Goal: Task Accomplishment & Management: Use online tool/utility

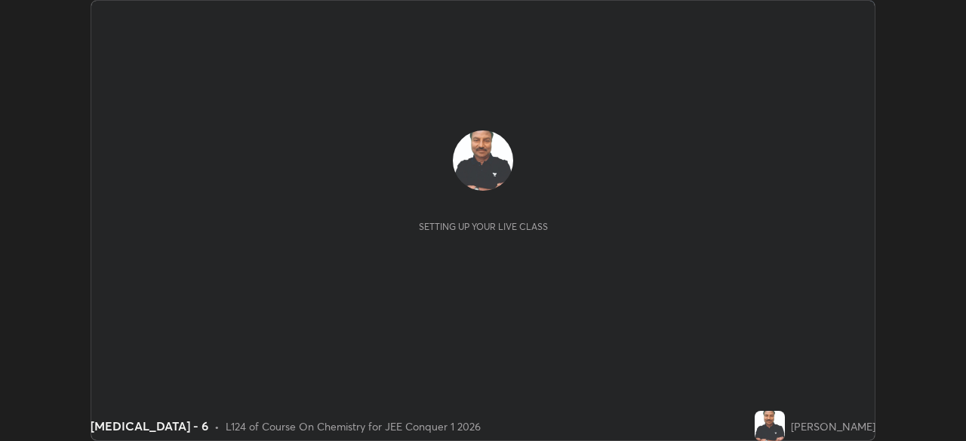
scroll to position [441, 965]
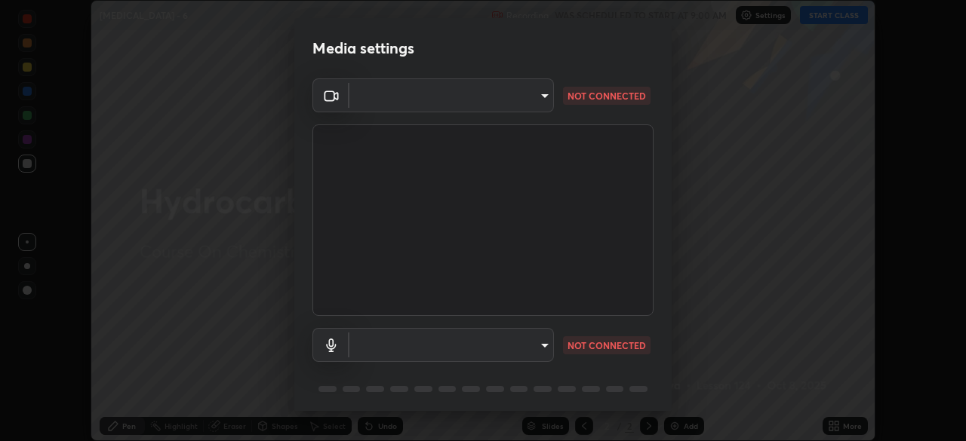
type input "5b0ce39d11be3a435715daab6ad7fa25508616855f5d18a60cdf0faa8df0ce2b"
type input "a79e2c37a3e820974fa073ddb46aa6e630d5ecfd19982edee8f34e1274aecea6"
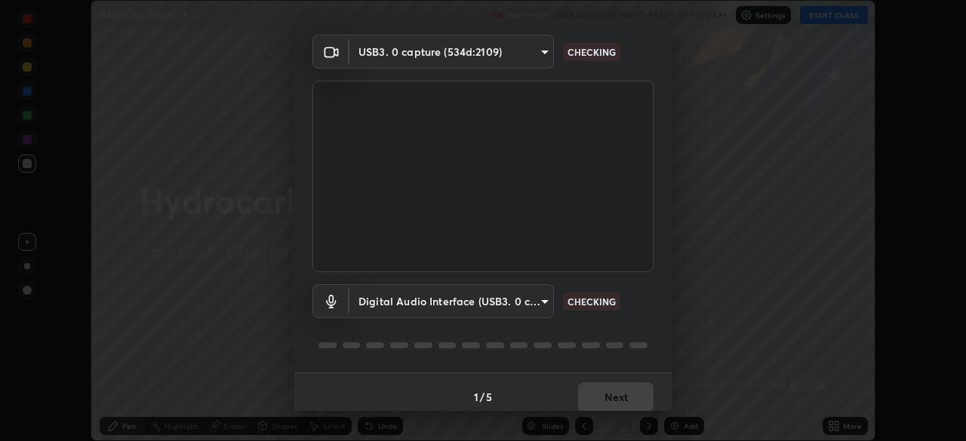
scroll to position [45, 0]
click at [645, 322] on div "Digital Audio Interface (USB3. 0 capture) (534d:2109) a79e2c37a3e820974fa073ddb…" at bounding box center [482, 322] width 341 height 100
click at [539, 302] on body "Erase all [MEDICAL_DATA] - 6 Recording WAS SCHEDULED TO START AT 9:00 AM Settin…" at bounding box center [483, 220] width 966 height 441
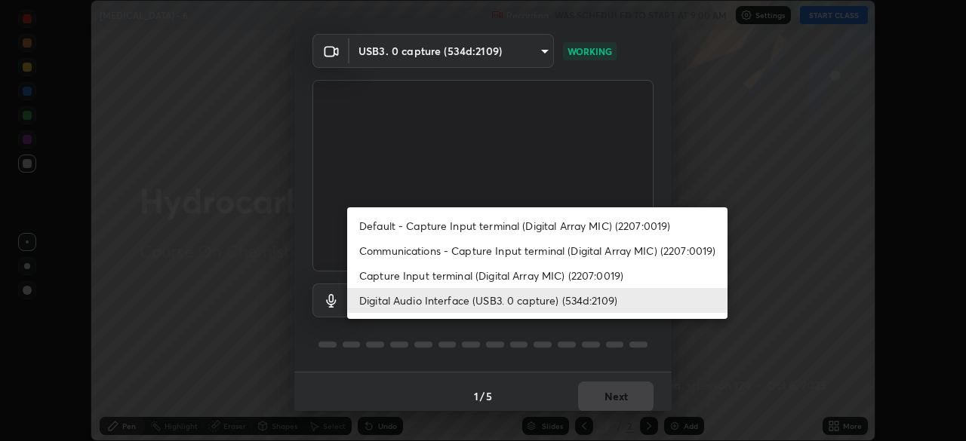
click at [535, 304] on li "Digital Audio Interface (USB3. 0 capture) (534d:2109)" at bounding box center [537, 300] width 380 height 25
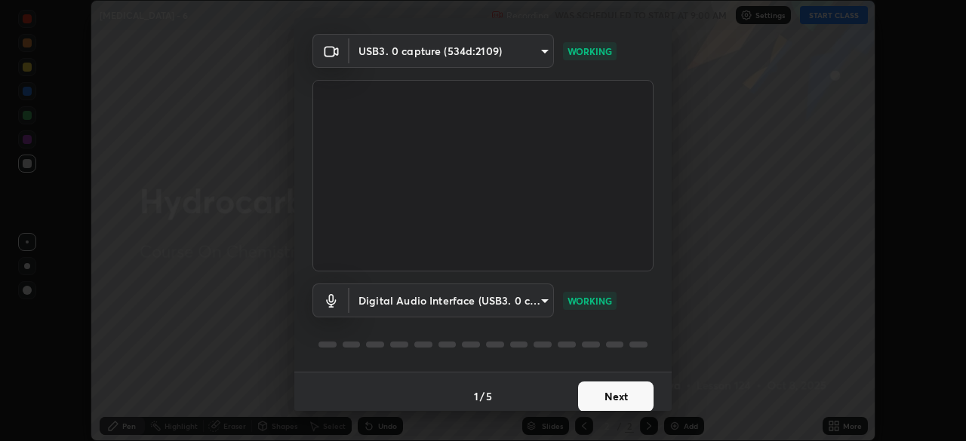
click at [609, 394] on button "Next" at bounding box center [615, 397] width 75 height 30
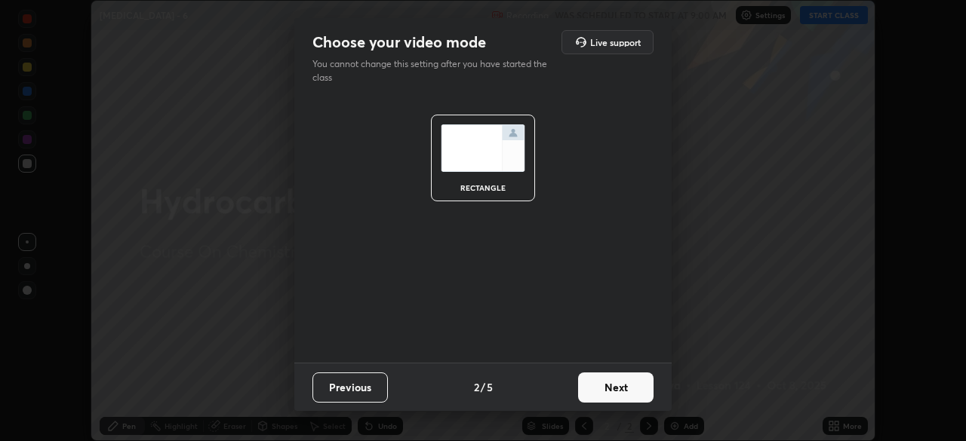
scroll to position [0, 0]
click at [609, 401] on button "Next" at bounding box center [615, 388] width 75 height 30
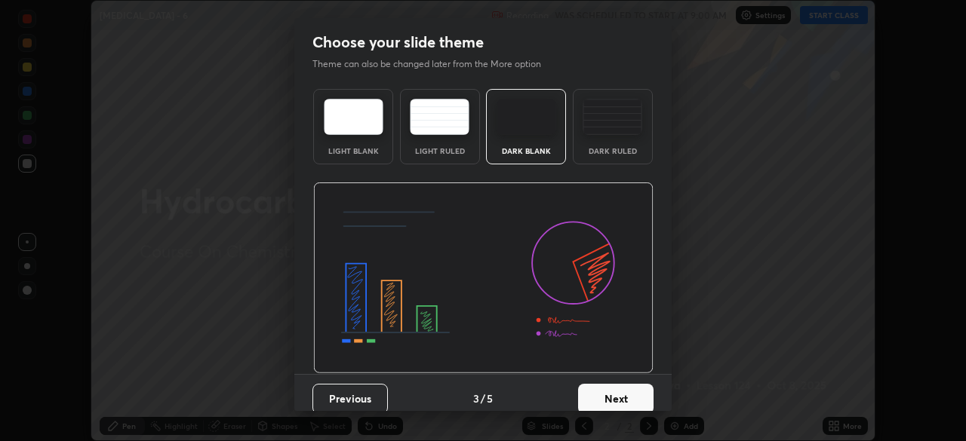
click at [606, 395] on button "Next" at bounding box center [615, 399] width 75 height 30
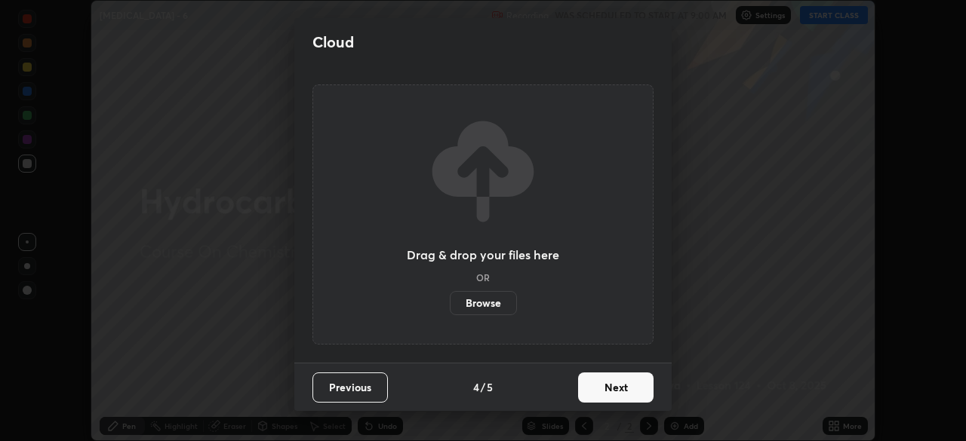
click at [609, 399] on button "Next" at bounding box center [615, 388] width 75 height 30
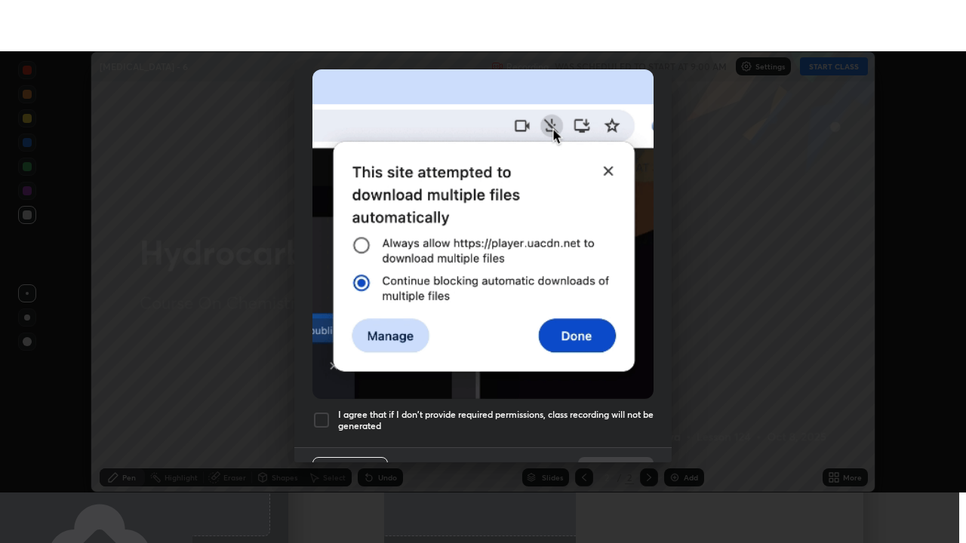
scroll to position [361, 0]
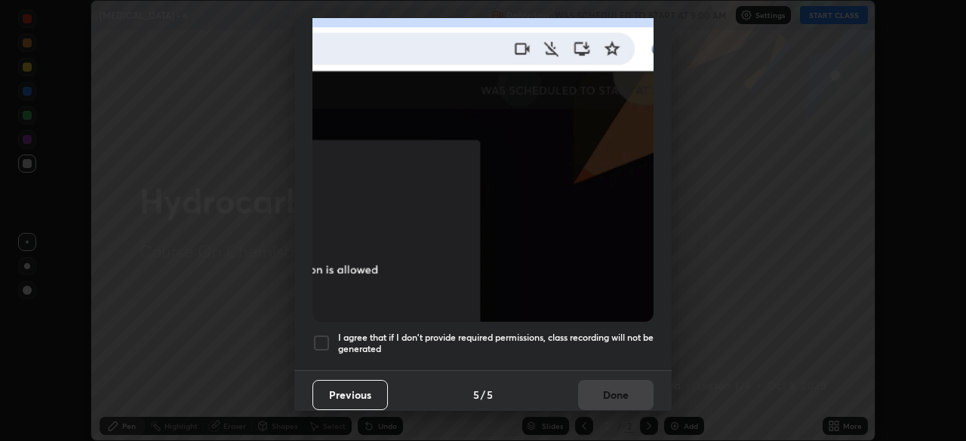
click at [321, 335] on div at bounding box center [321, 343] width 18 height 18
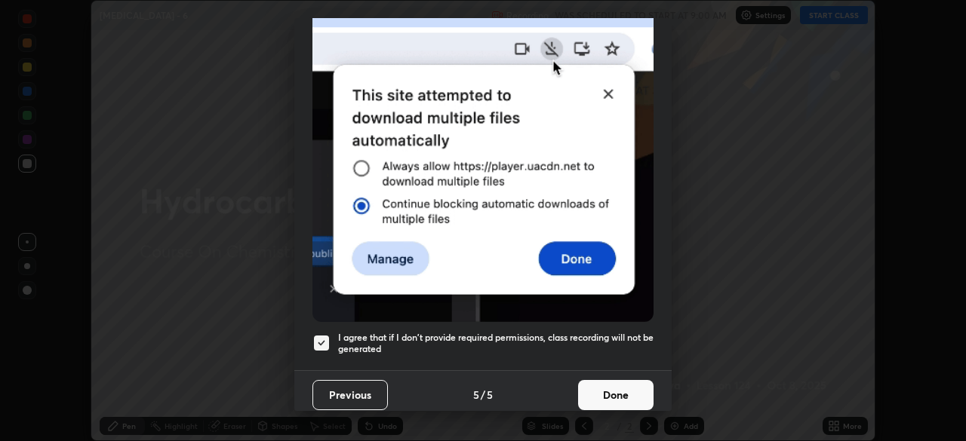
click at [613, 393] on button "Done" at bounding box center [615, 395] width 75 height 30
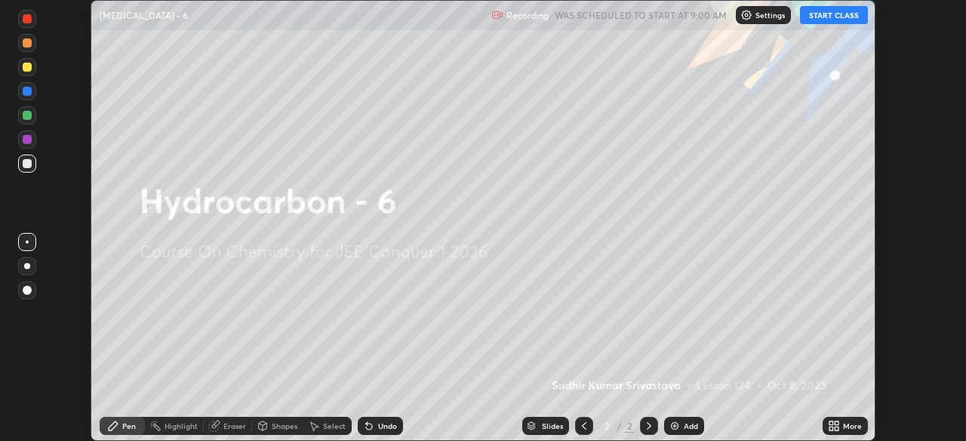
click at [824, 14] on button "START CLASS" at bounding box center [834, 15] width 68 height 18
click at [820, 15] on button "START CLASS" at bounding box center [834, 15] width 68 height 18
click at [831, 428] on icon at bounding box center [831, 429] width 4 height 4
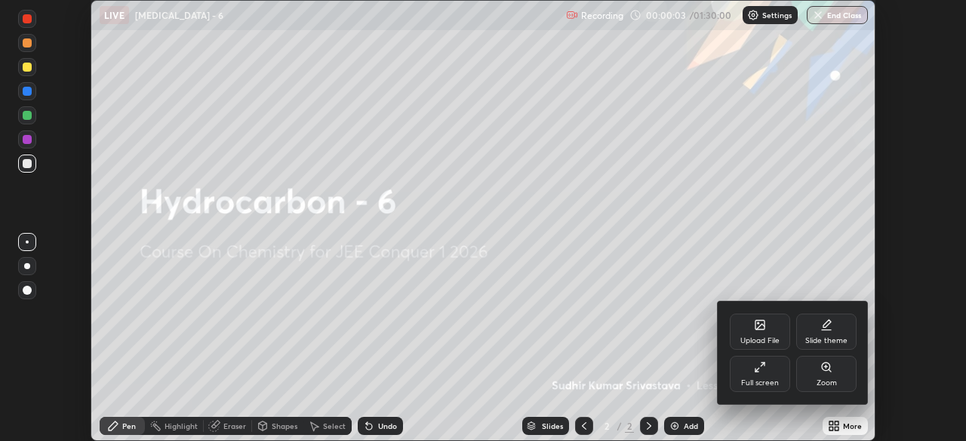
click at [756, 375] on div "Full screen" at bounding box center [759, 374] width 60 height 36
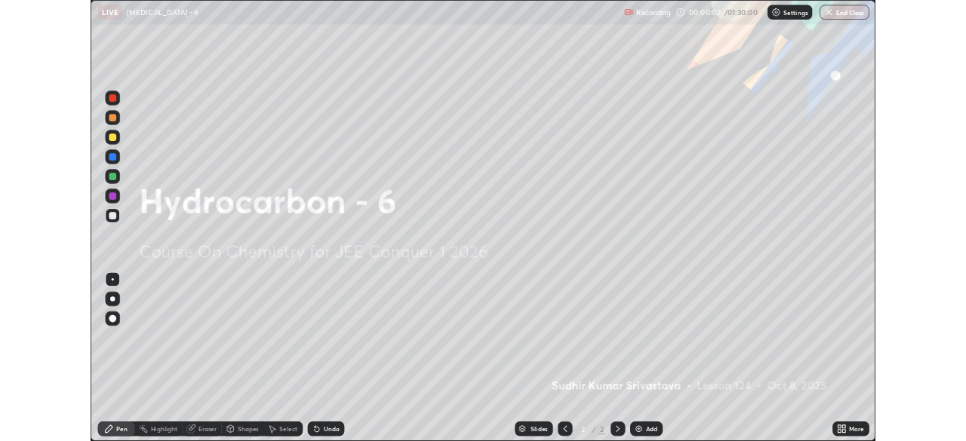
scroll to position [543, 966]
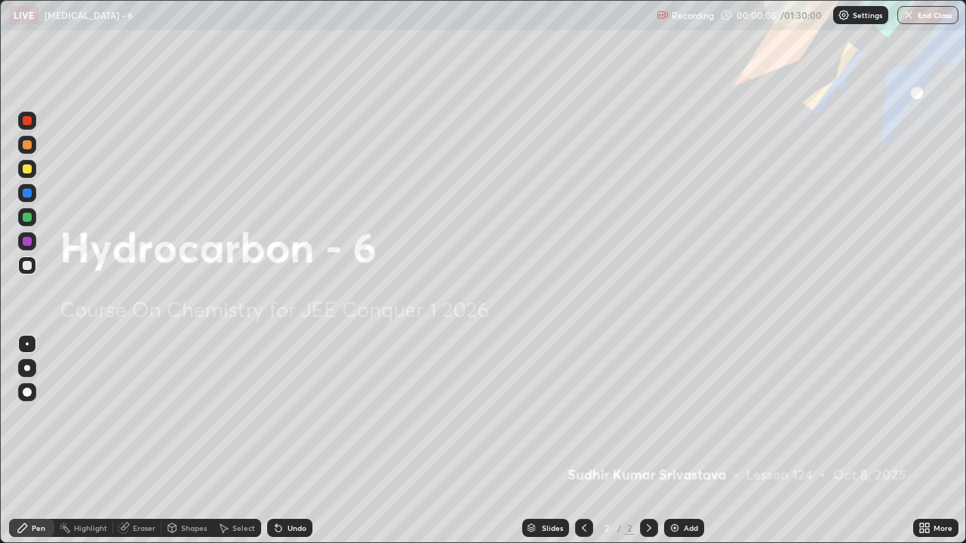
click at [679, 441] on img at bounding box center [674, 528] width 12 height 12
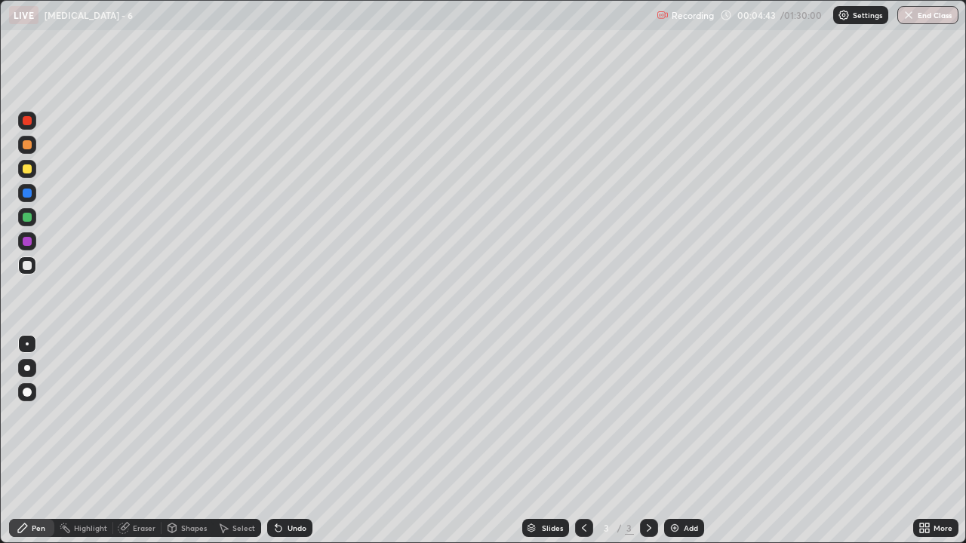
click at [689, 441] on div "Add" at bounding box center [690, 528] width 14 height 8
click at [650, 441] on icon at bounding box center [649, 528] width 12 height 12
click at [584, 441] on icon at bounding box center [584, 528] width 12 height 12
click at [648, 441] on div at bounding box center [649, 528] width 18 height 30
click at [578, 441] on div at bounding box center [584, 528] width 18 height 18
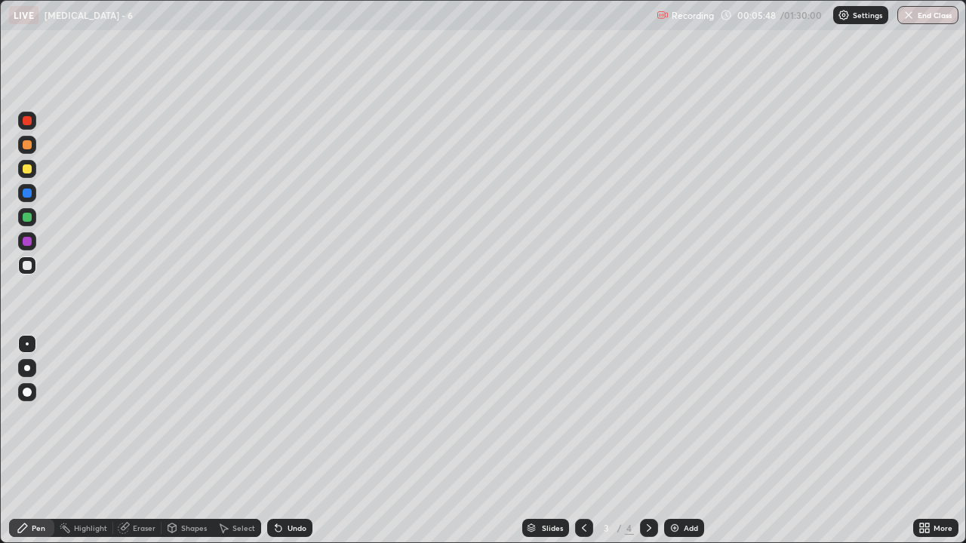
click at [647, 441] on icon at bounding box center [649, 528] width 12 height 12
click at [584, 441] on icon at bounding box center [584, 528] width 12 height 12
click at [640, 441] on div at bounding box center [649, 528] width 18 height 30
click at [584, 441] on icon at bounding box center [584, 528] width 12 height 12
click at [645, 441] on icon at bounding box center [649, 528] width 12 height 12
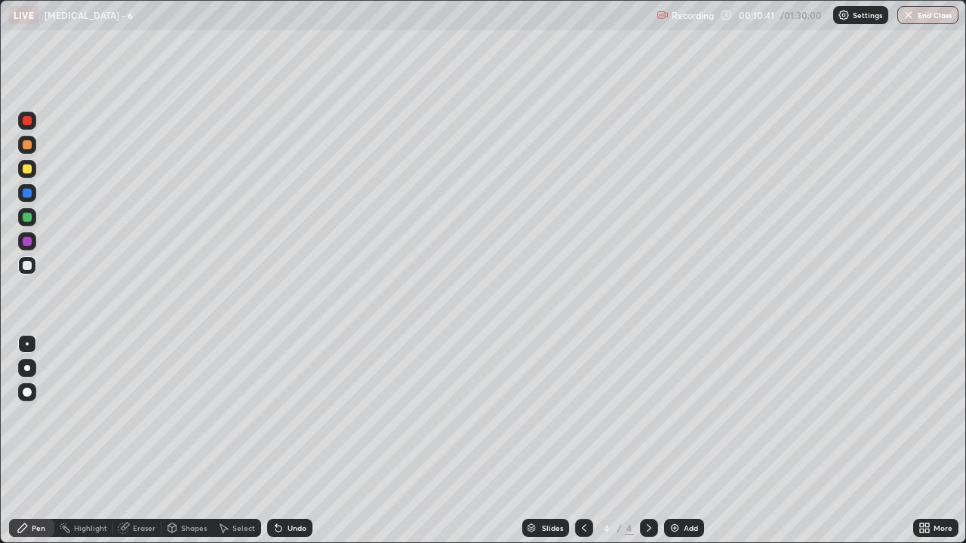
click at [687, 441] on div "Add" at bounding box center [690, 528] width 14 height 8
click at [146, 441] on div "Eraser" at bounding box center [144, 528] width 23 height 8
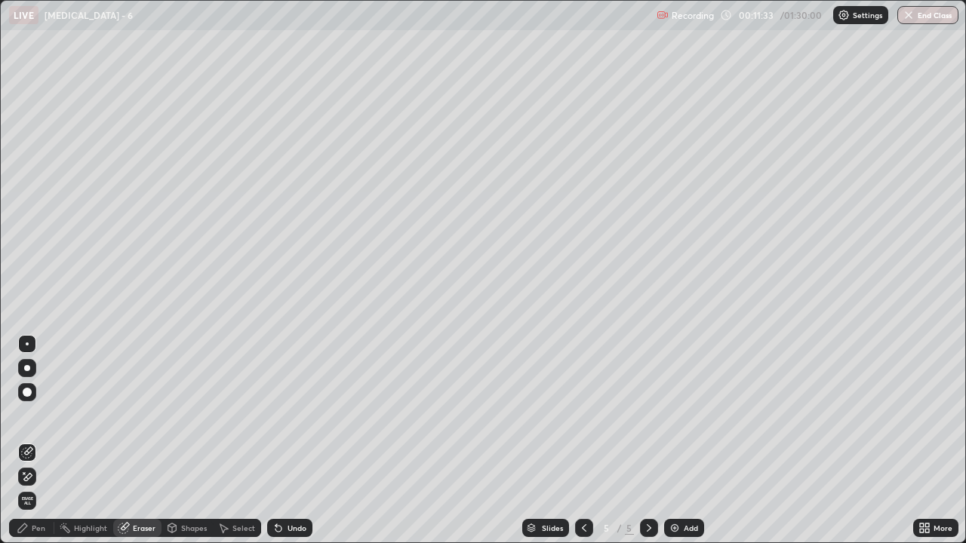
click at [38, 441] on div "Pen" at bounding box center [39, 528] width 14 height 8
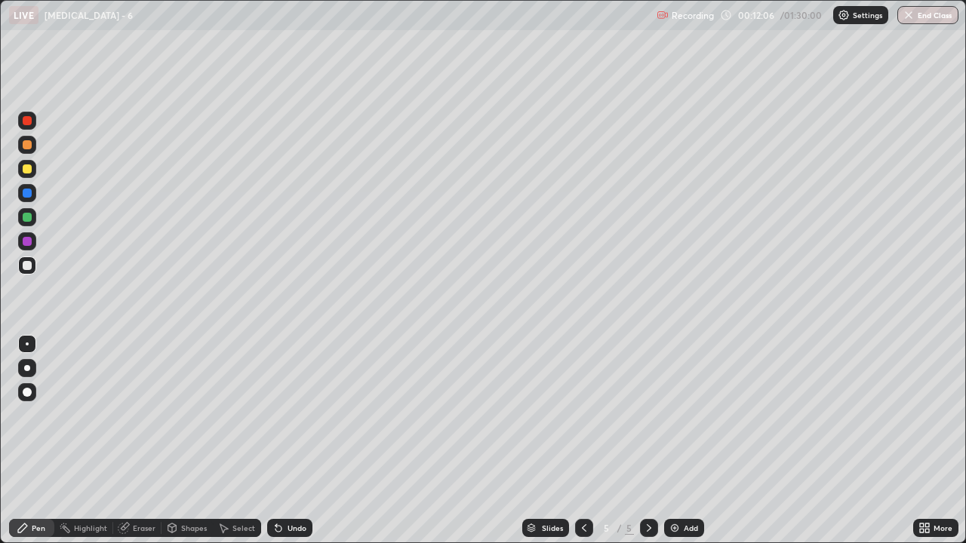
click at [146, 441] on div "Eraser" at bounding box center [144, 528] width 23 height 8
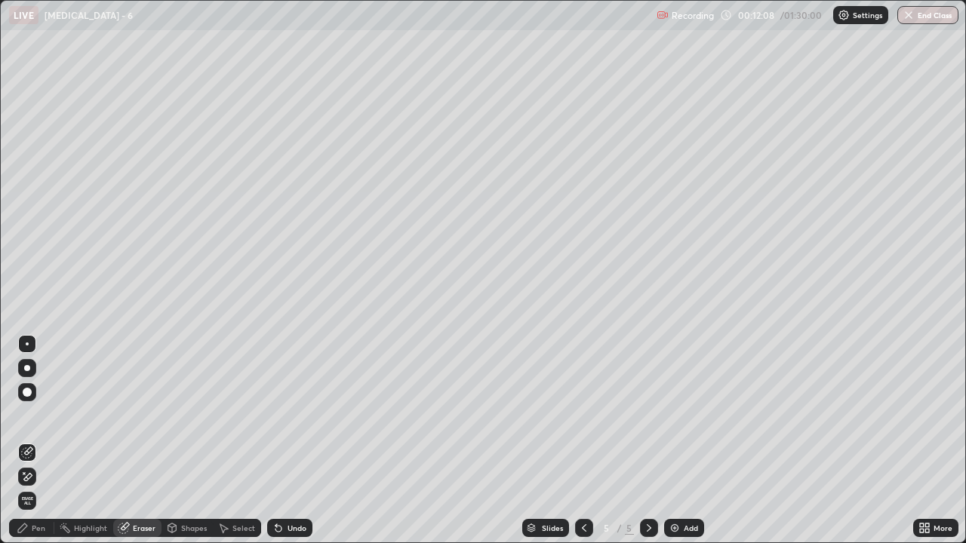
click at [35, 441] on div "Pen" at bounding box center [39, 528] width 14 height 8
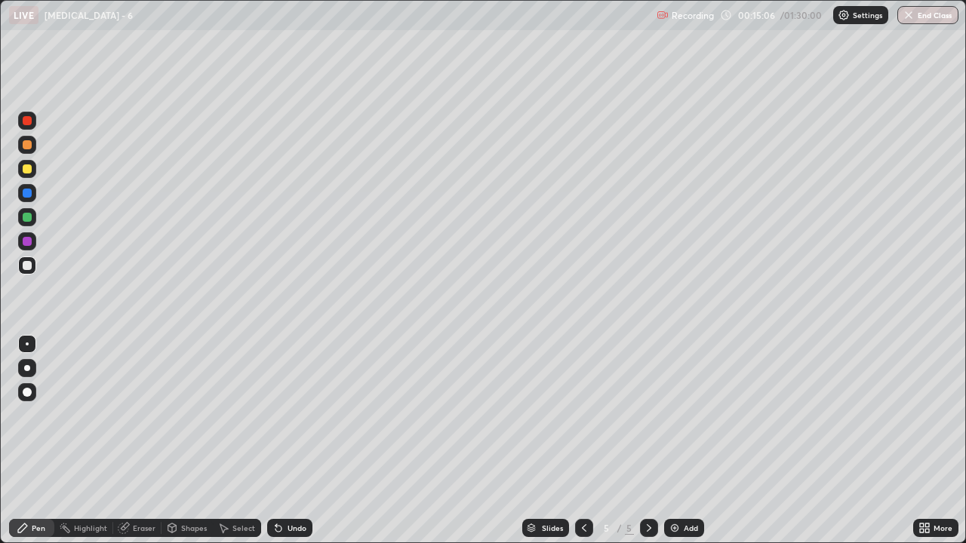
click at [143, 441] on div "Eraser" at bounding box center [144, 528] width 23 height 8
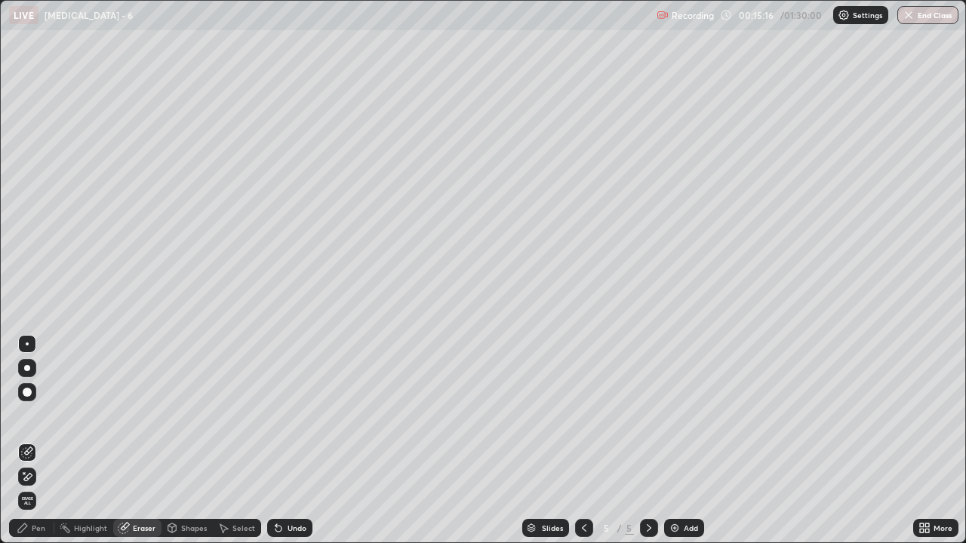
click at [149, 441] on div "Eraser" at bounding box center [144, 528] width 23 height 8
click at [38, 441] on div "Pen" at bounding box center [39, 528] width 14 height 8
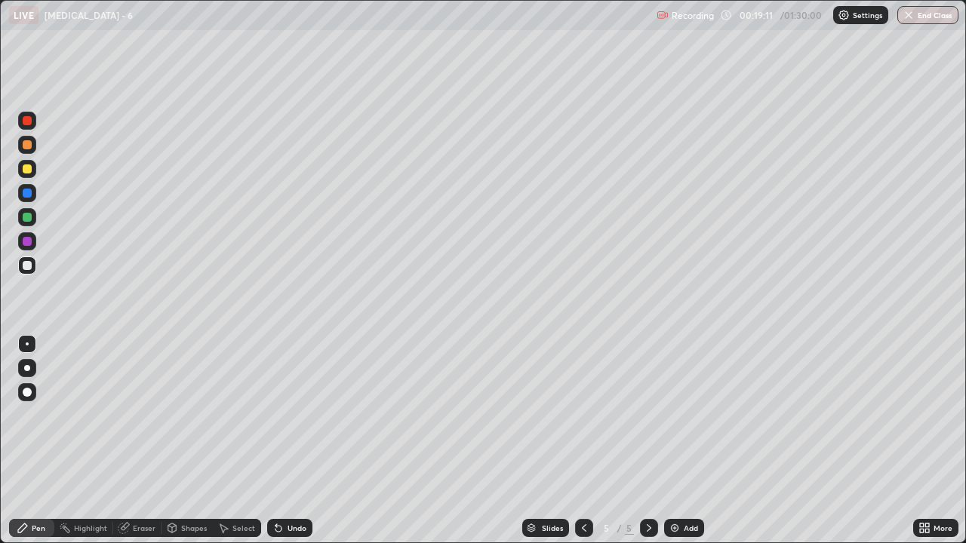
click at [688, 441] on div "Add" at bounding box center [690, 528] width 14 height 8
click at [148, 441] on div "Eraser" at bounding box center [144, 528] width 23 height 8
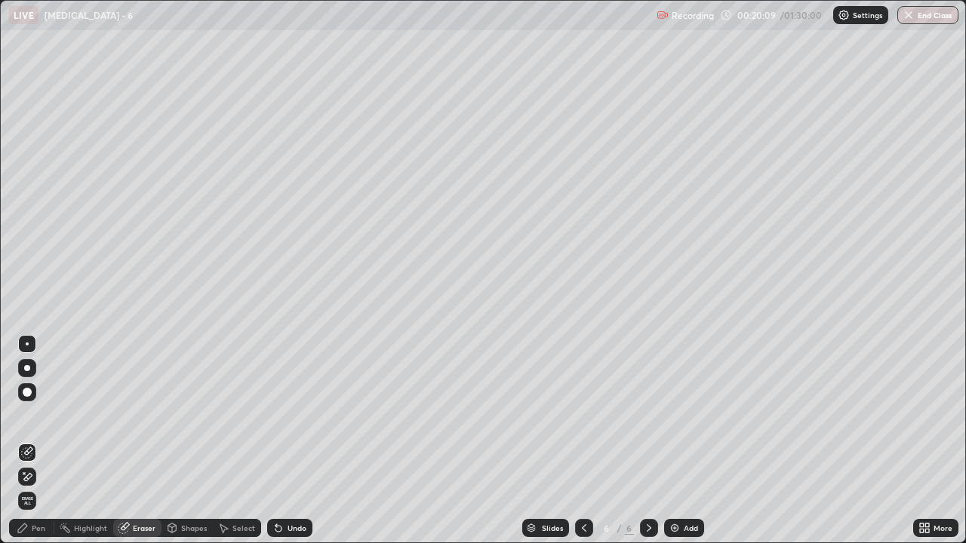
click at [40, 441] on div "Pen" at bounding box center [31, 528] width 45 height 18
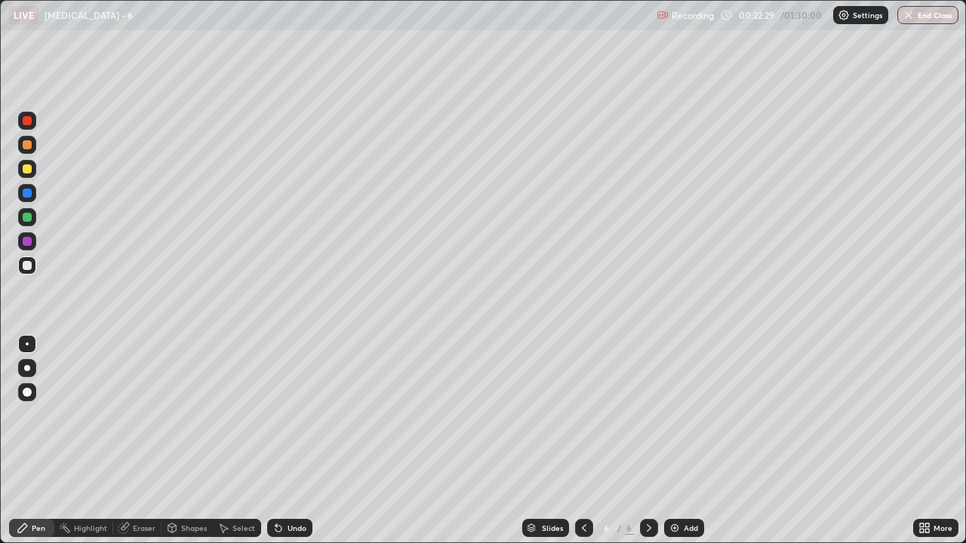
click at [686, 441] on div "Add" at bounding box center [690, 528] width 14 height 8
click at [141, 441] on div "Eraser" at bounding box center [137, 528] width 48 height 18
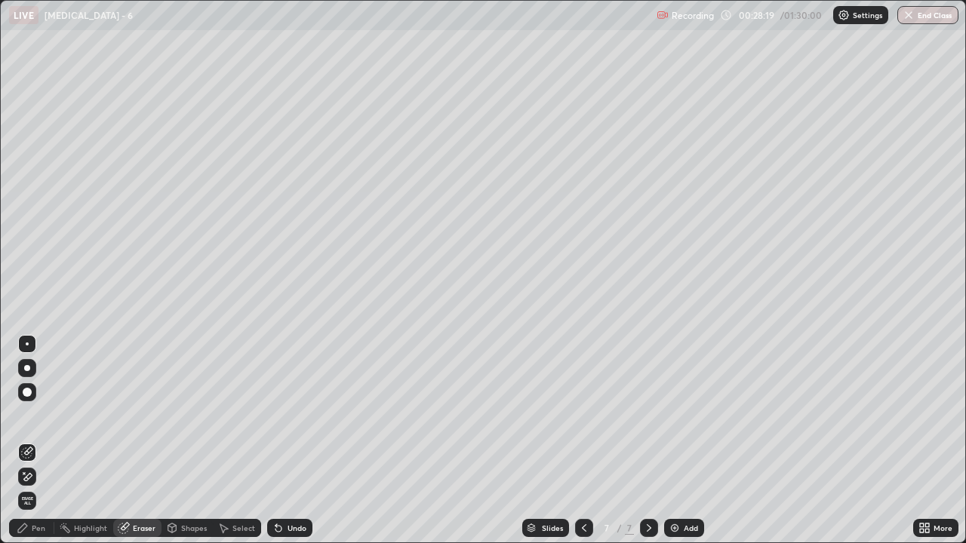
click at [44, 441] on div "Pen" at bounding box center [39, 528] width 14 height 8
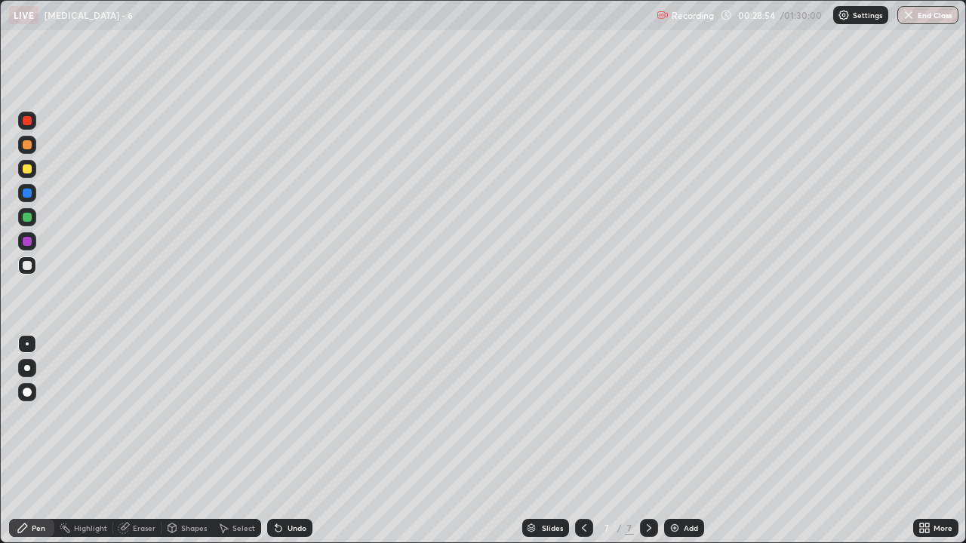
click at [582, 441] on icon at bounding box center [584, 528] width 12 height 12
click at [647, 441] on icon at bounding box center [649, 528] width 12 height 12
click at [685, 441] on div "Add" at bounding box center [690, 528] width 14 height 8
click at [141, 441] on div "Eraser" at bounding box center [144, 528] width 23 height 8
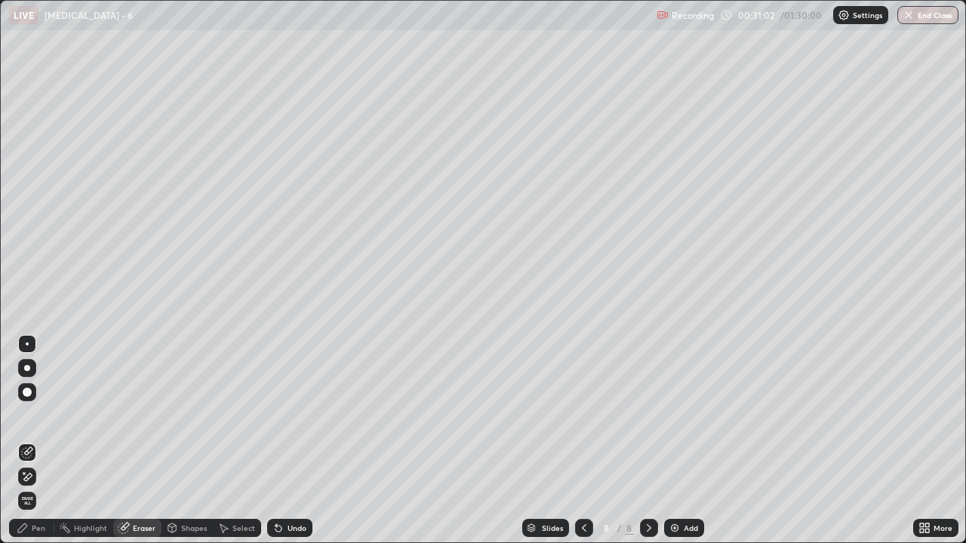
click at [37, 441] on div "Pen" at bounding box center [39, 528] width 14 height 8
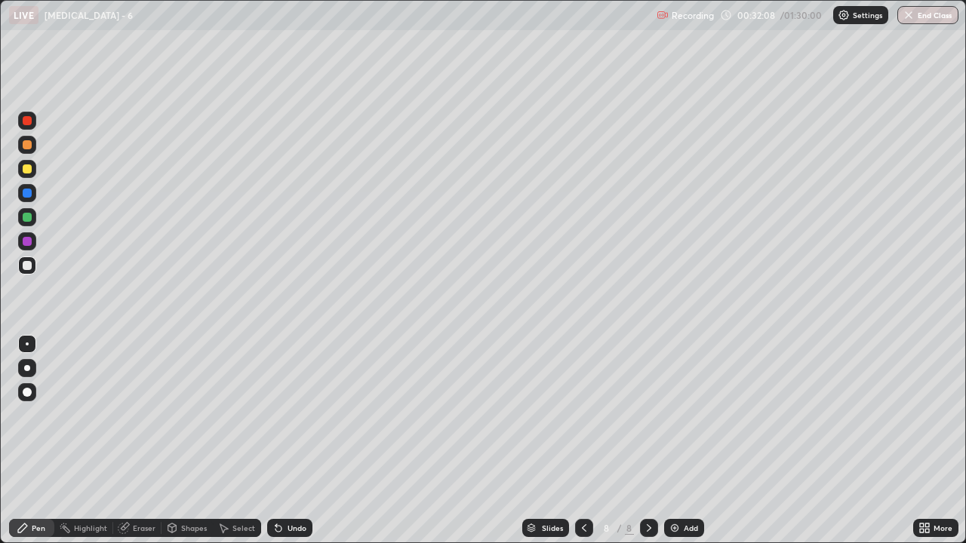
click at [137, 441] on div "Eraser" at bounding box center [144, 528] width 23 height 8
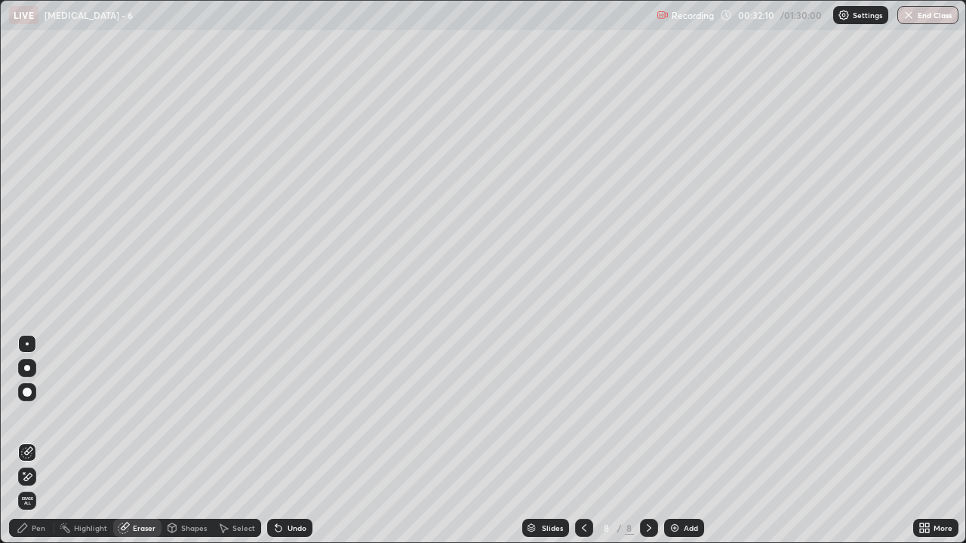
click at [41, 441] on div "Pen" at bounding box center [39, 528] width 14 height 8
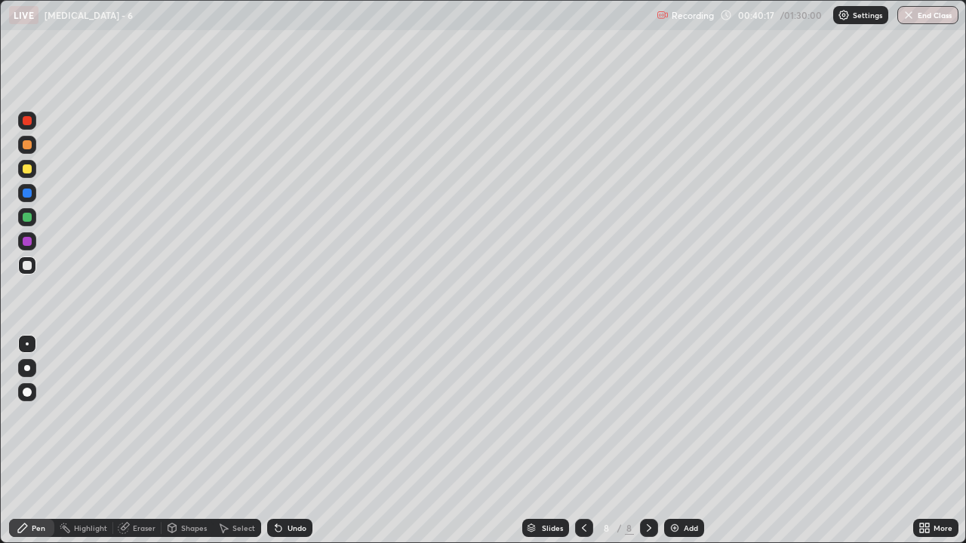
click at [140, 441] on div "Eraser" at bounding box center [144, 528] width 23 height 8
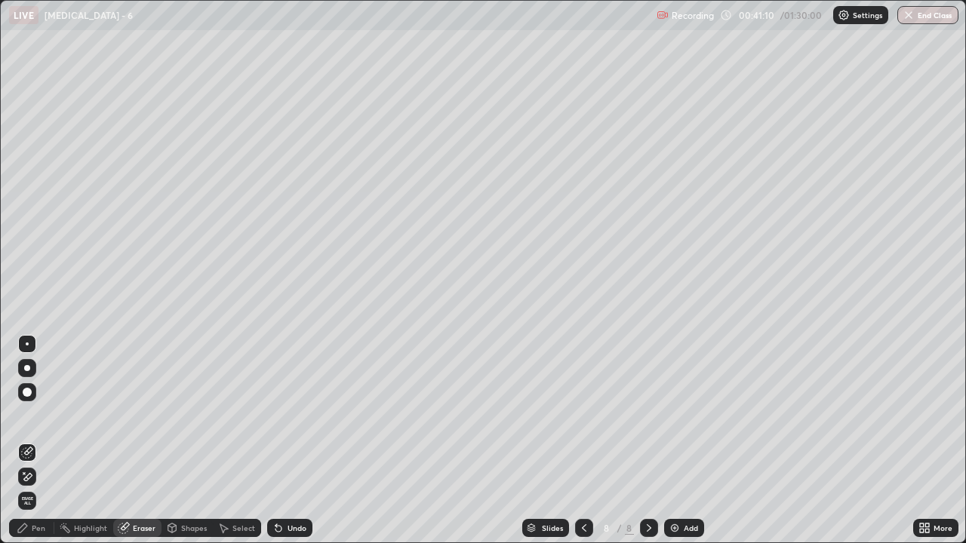
click at [688, 441] on div "Add" at bounding box center [690, 528] width 14 height 8
click at [39, 441] on div "Pen" at bounding box center [39, 528] width 14 height 8
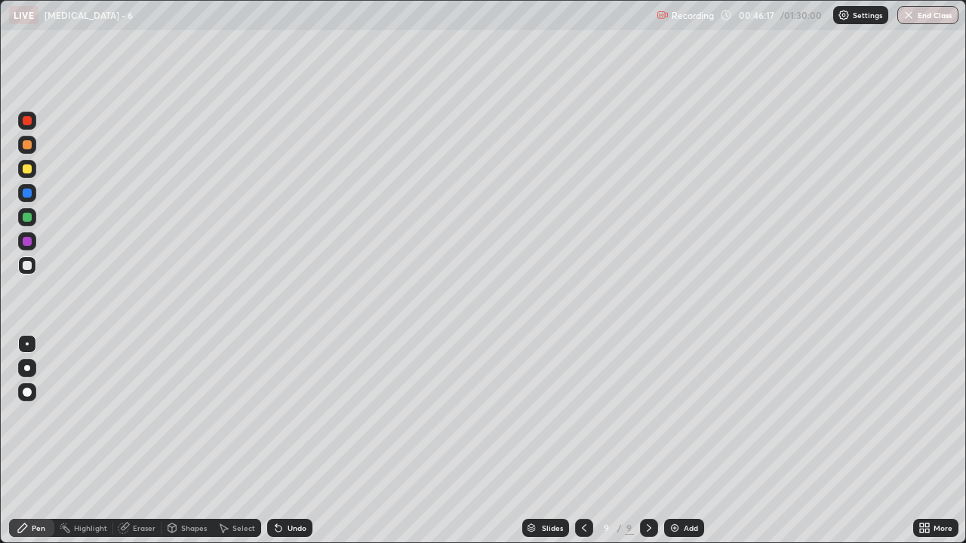
click at [696, 441] on div "Add" at bounding box center [684, 528] width 40 height 18
click at [582, 441] on icon at bounding box center [583, 528] width 12 height 12
click at [689, 441] on div "Add" at bounding box center [690, 528] width 14 height 8
click at [152, 441] on div "Eraser" at bounding box center [144, 528] width 23 height 8
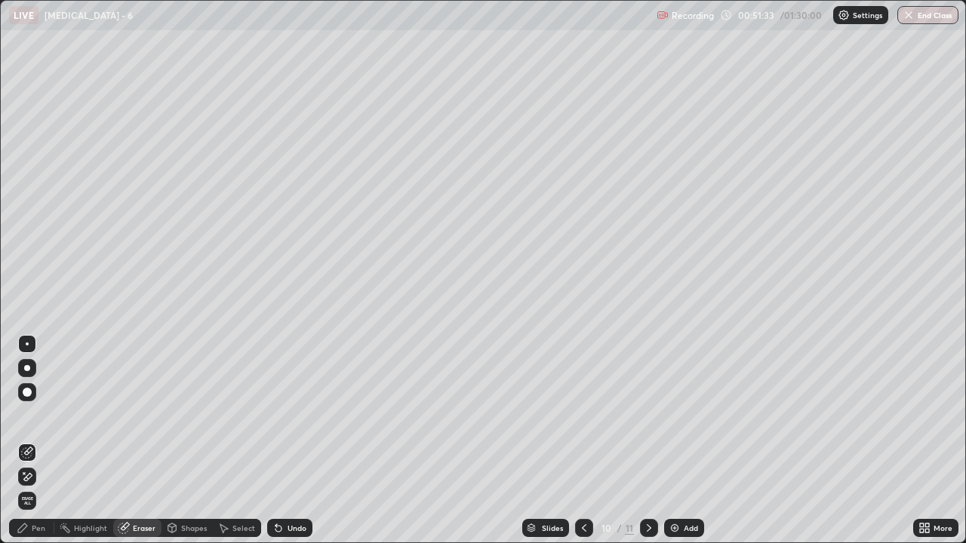
click at [36, 441] on div "Pen" at bounding box center [39, 528] width 14 height 8
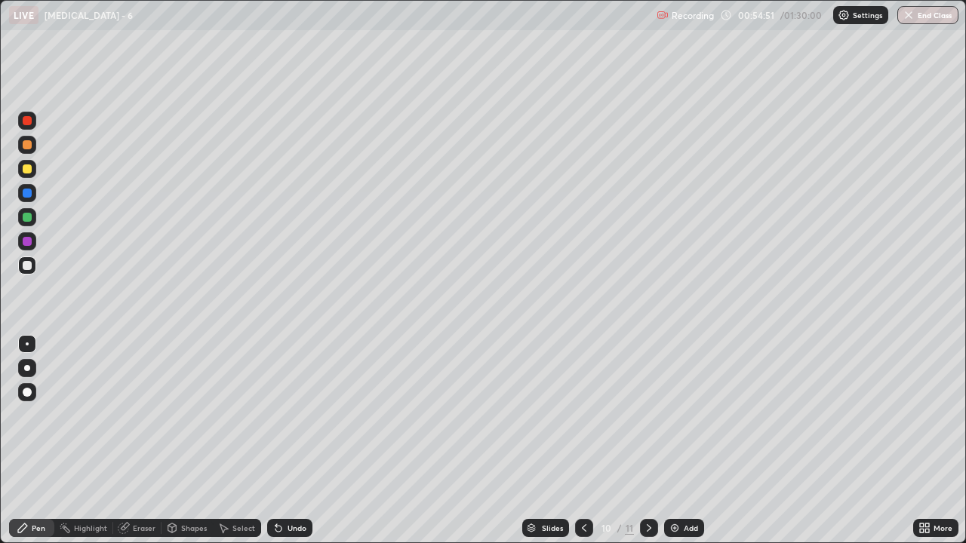
click at [140, 441] on div "Eraser" at bounding box center [144, 528] width 23 height 8
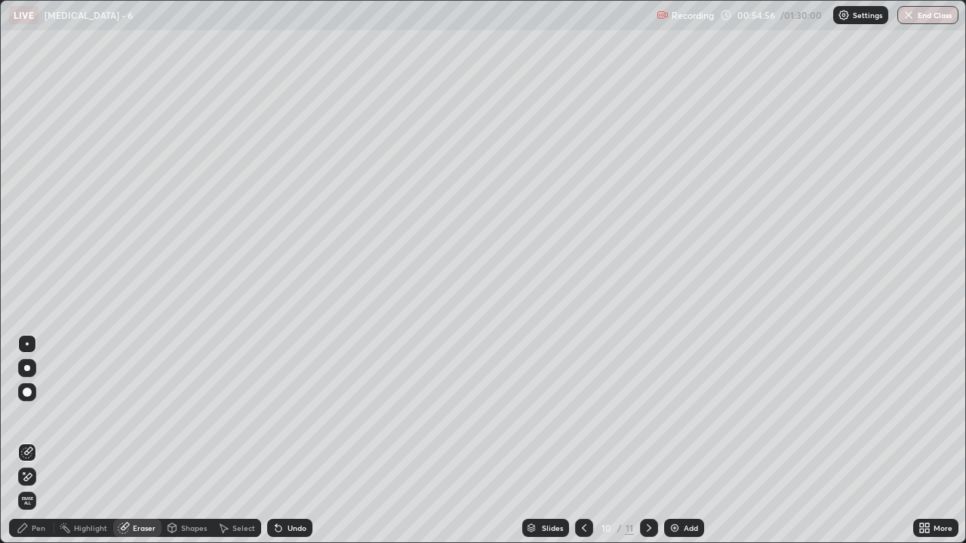
click at [38, 441] on div "Pen" at bounding box center [39, 528] width 14 height 8
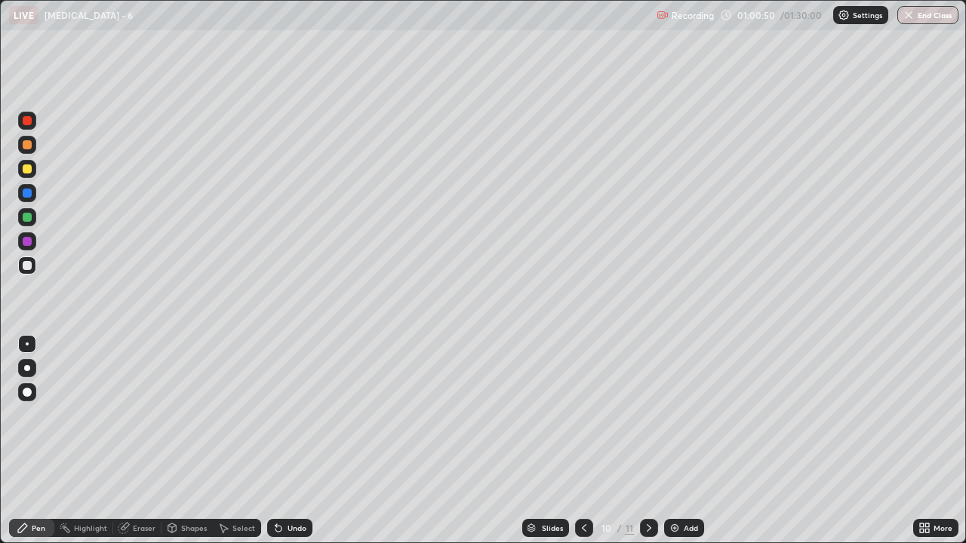
click at [681, 441] on div "Add" at bounding box center [684, 528] width 40 height 18
click at [152, 441] on div "Eraser" at bounding box center [144, 528] width 23 height 8
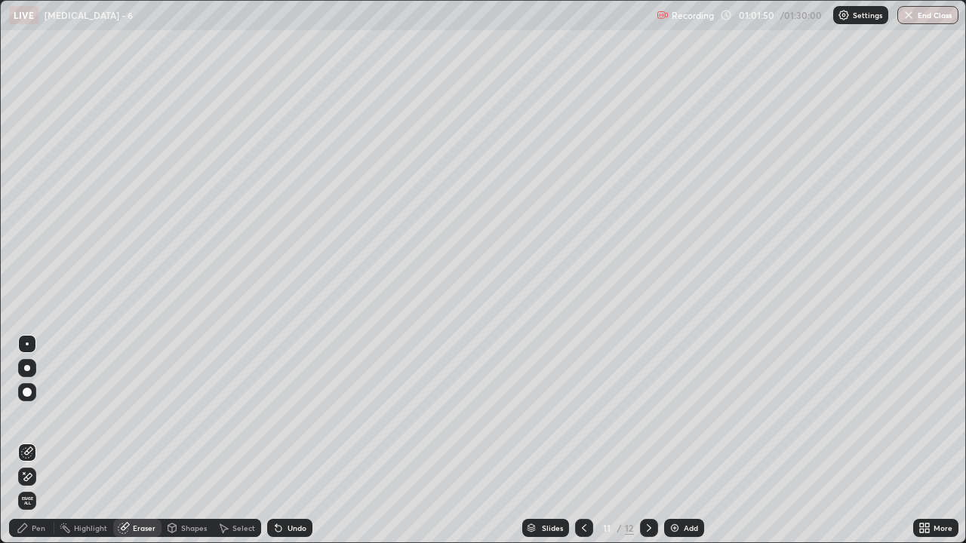
click at [41, 441] on div "Pen" at bounding box center [31, 528] width 45 height 18
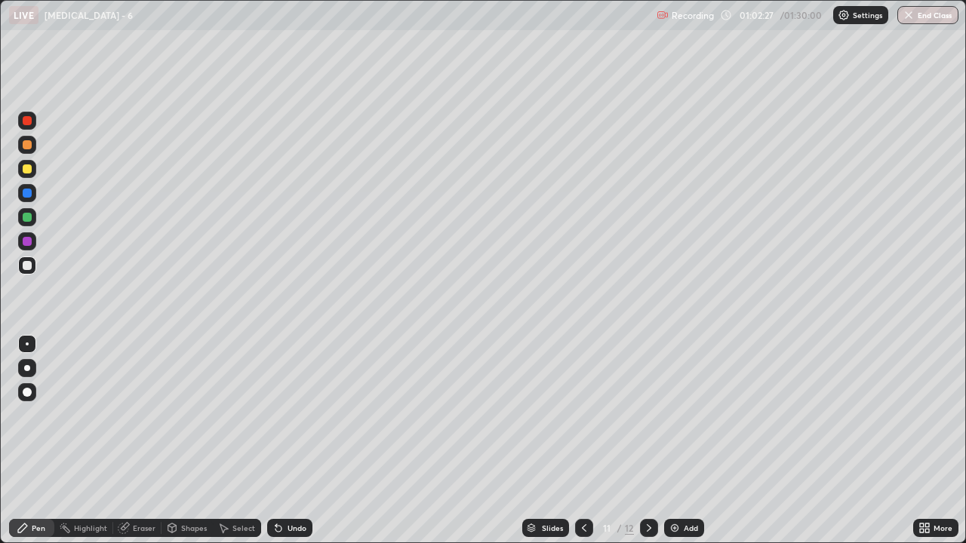
click at [578, 441] on icon at bounding box center [584, 528] width 12 height 12
click at [575, 441] on div at bounding box center [584, 528] width 18 height 30
click at [652, 441] on div at bounding box center [649, 528] width 18 height 18
click at [649, 441] on icon at bounding box center [649, 528] width 12 height 12
click at [674, 441] on img at bounding box center [674, 528] width 12 height 12
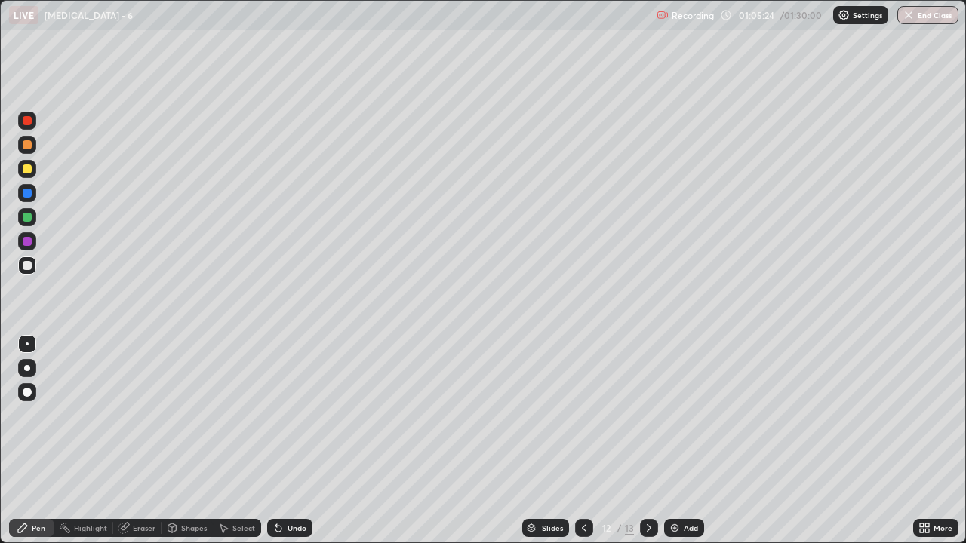
click at [147, 441] on div "Eraser" at bounding box center [144, 528] width 23 height 8
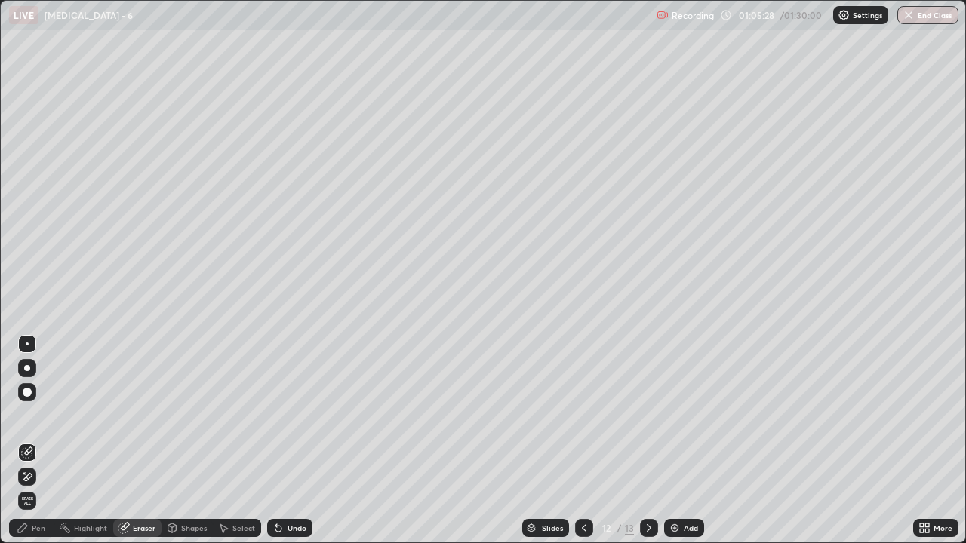
click at [100, 441] on div "Highlight" at bounding box center [90, 528] width 33 height 8
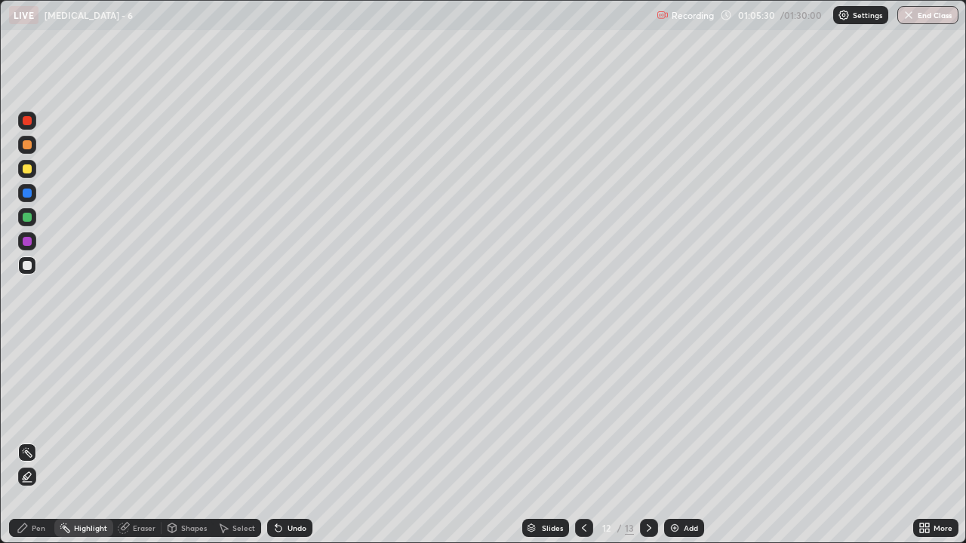
click at [46, 441] on div "Pen" at bounding box center [31, 528] width 45 height 18
click at [143, 441] on div "Eraser" at bounding box center [144, 528] width 23 height 8
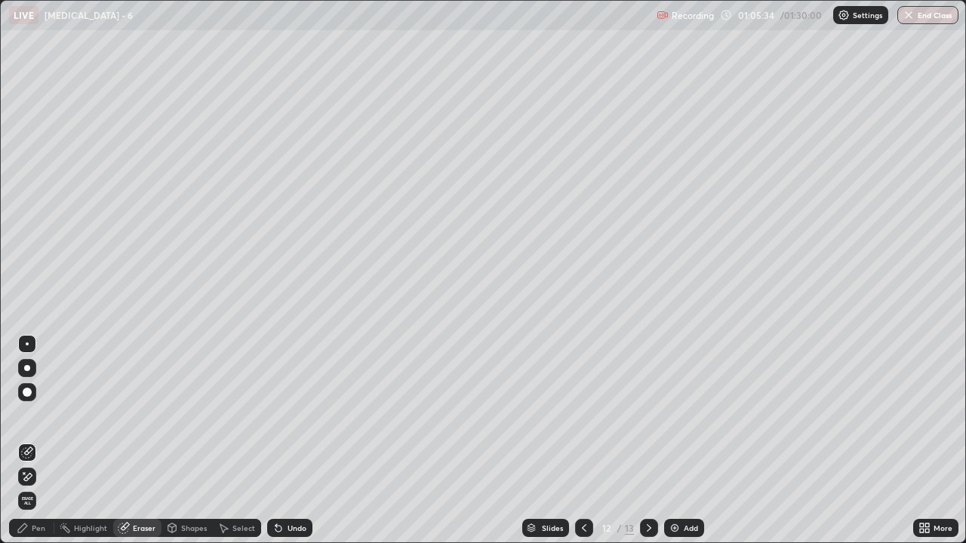
click at [41, 441] on div "Pen" at bounding box center [39, 528] width 14 height 8
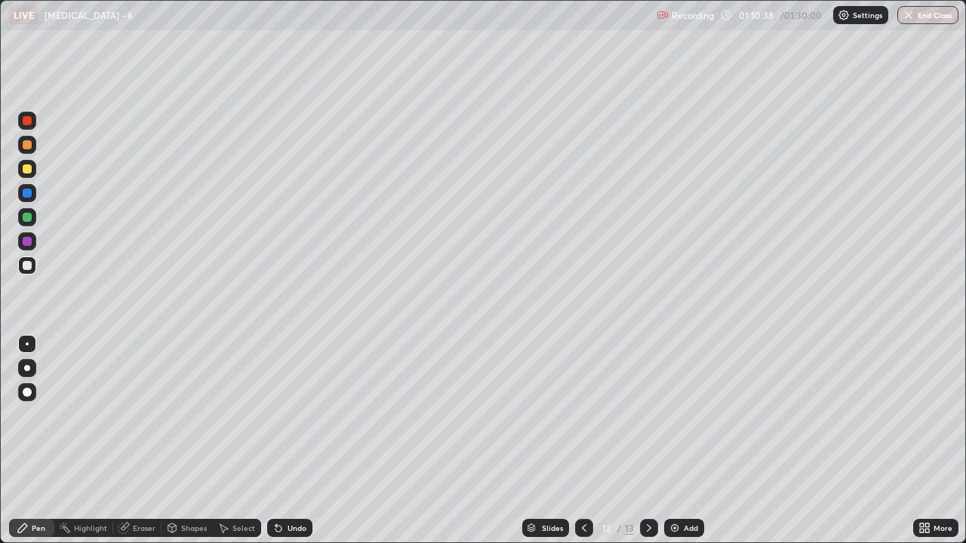
click at [146, 441] on div "Eraser" at bounding box center [144, 528] width 23 height 8
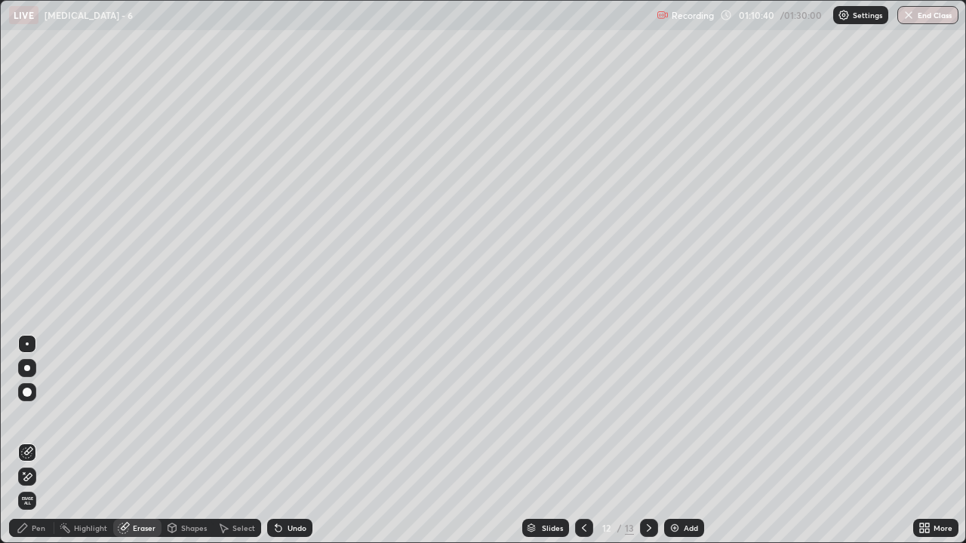
click at [37, 441] on div "Pen" at bounding box center [31, 528] width 45 height 18
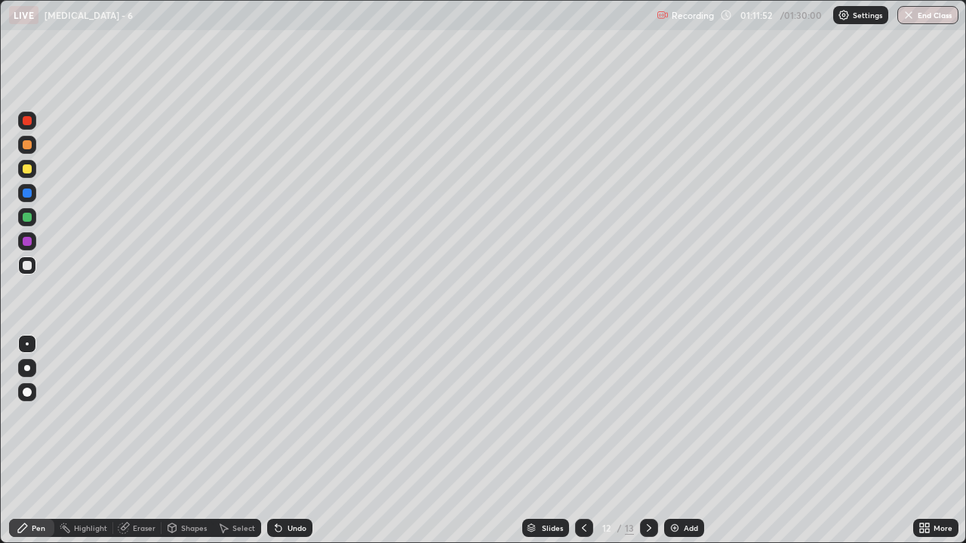
click at [693, 441] on div "Add" at bounding box center [690, 528] width 14 height 8
click at [578, 441] on icon at bounding box center [584, 528] width 12 height 12
click at [648, 441] on div at bounding box center [649, 528] width 18 height 30
click at [686, 441] on div "Add" at bounding box center [690, 528] width 14 height 8
click at [144, 441] on div "Eraser" at bounding box center [144, 528] width 23 height 8
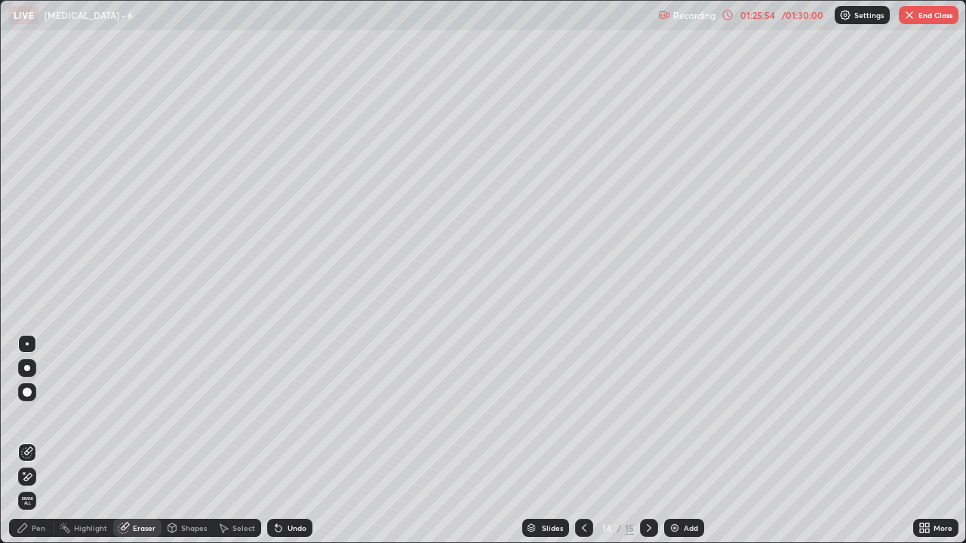
click at [42, 441] on div "Pen" at bounding box center [39, 528] width 14 height 8
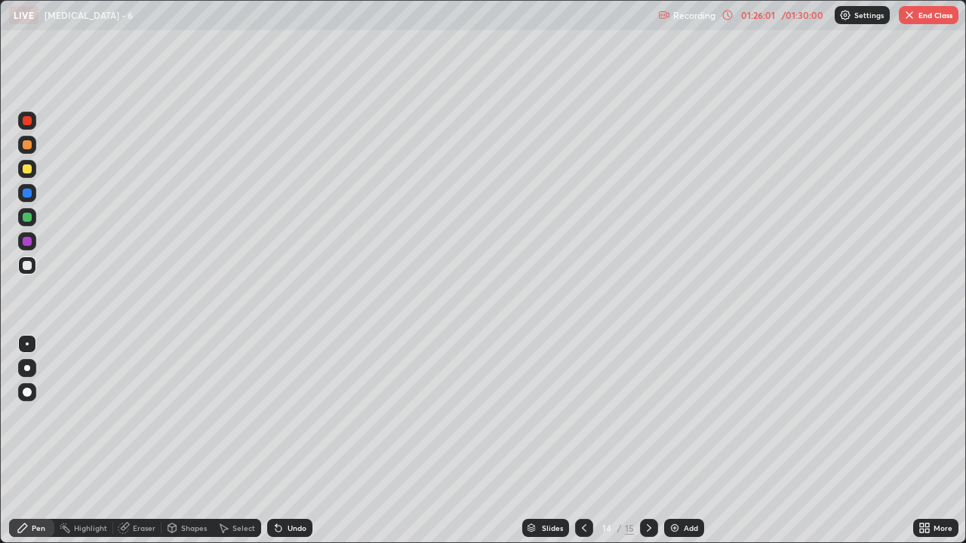
click at [149, 441] on div "Eraser" at bounding box center [144, 528] width 23 height 8
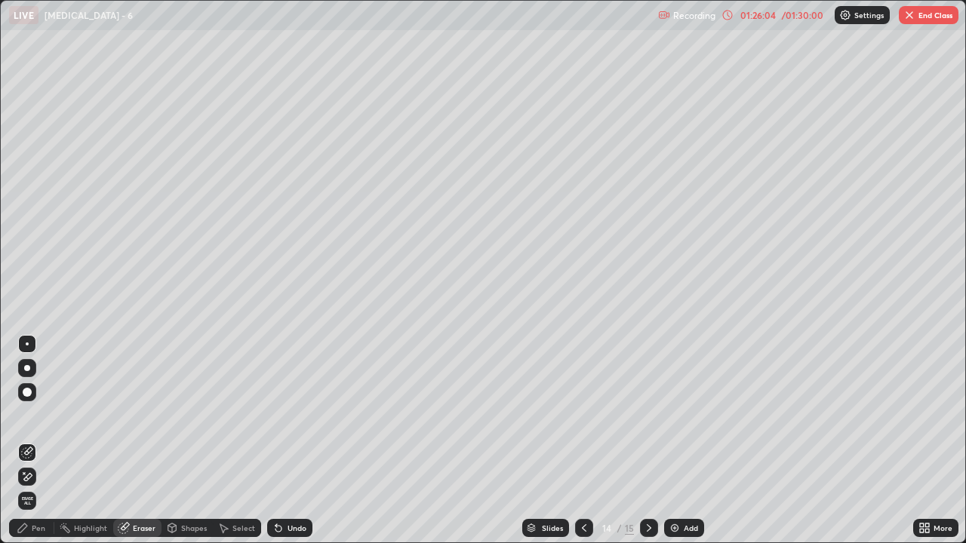
click at [41, 441] on div "Pen" at bounding box center [39, 528] width 14 height 8
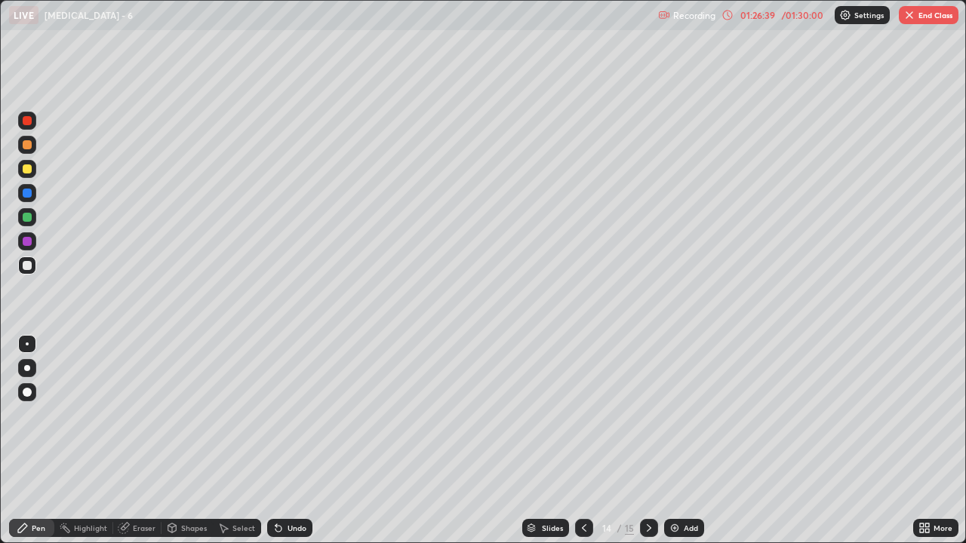
click at [144, 441] on div "Eraser" at bounding box center [144, 528] width 23 height 8
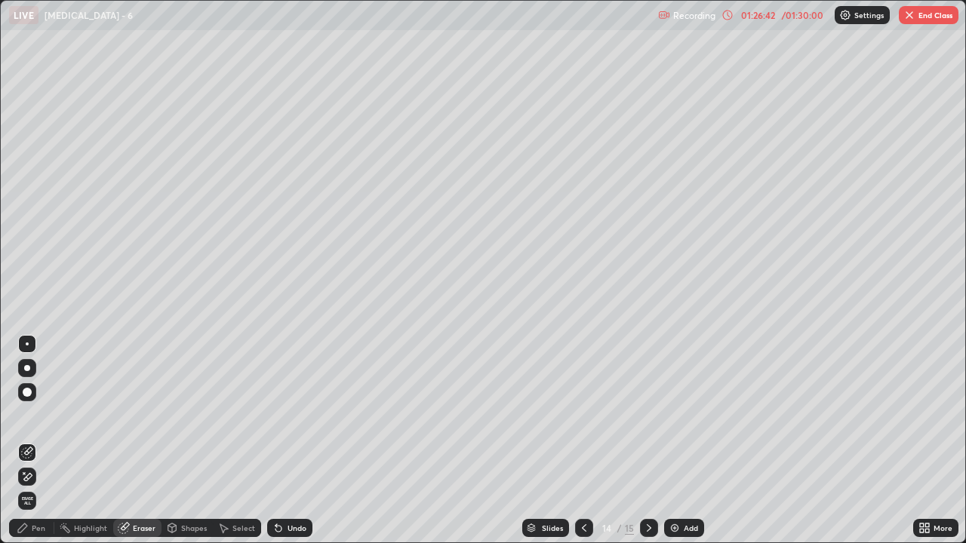
click at [33, 441] on div "Pen" at bounding box center [39, 528] width 14 height 8
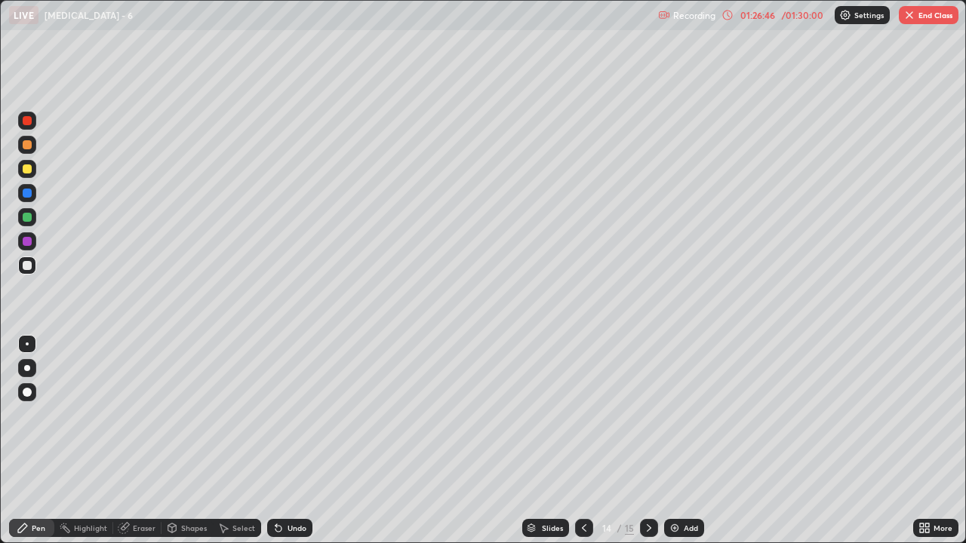
click at [32, 441] on div "Pen" at bounding box center [39, 528] width 14 height 8
click at [145, 441] on div "Eraser" at bounding box center [144, 528] width 23 height 8
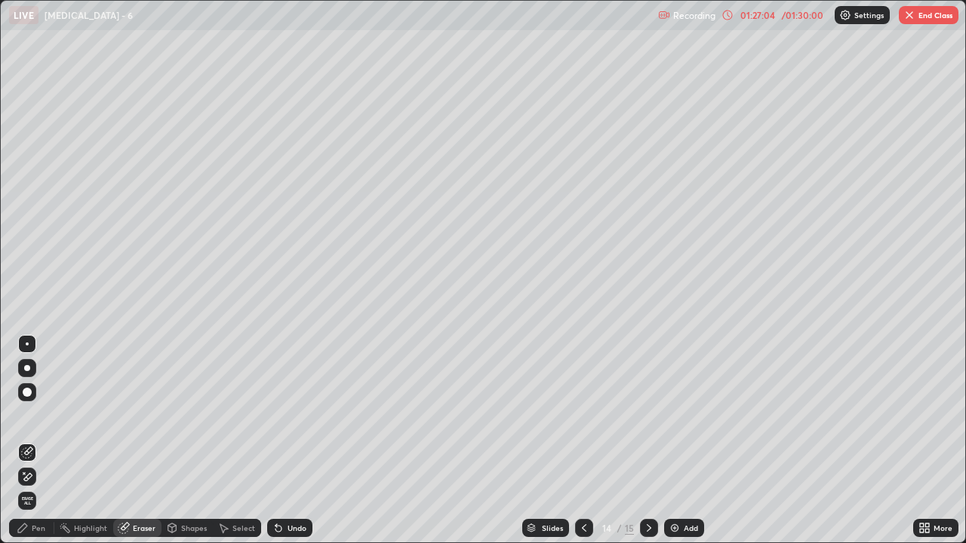
click at [35, 441] on div "Pen" at bounding box center [31, 528] width 45 height 18
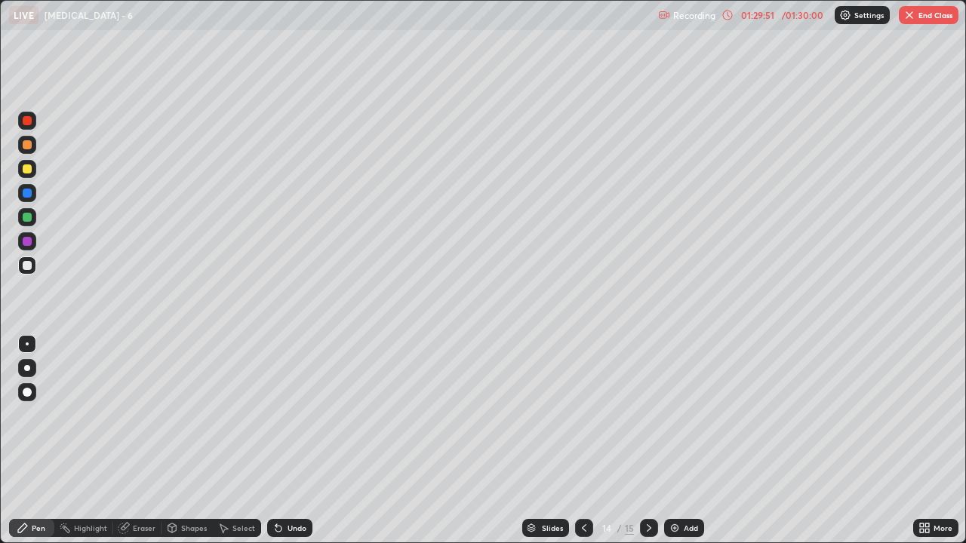
click at [691, 441] on div "Add" at bounding box center [690, 528] width 14 height 8
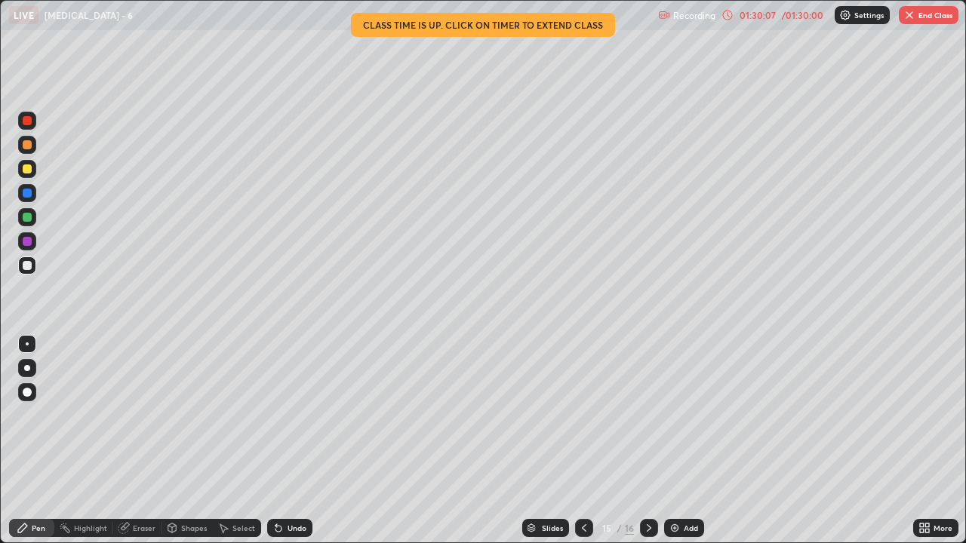
click at [588, 441] on div at bounding box center [584, 528] width 18 height 18
click at [646, 441] on icon at bounding box center [649, 528] width 12 height 12
click at [146, 441] on div "Eraser" at bounding box center [144, 528] width 23 height 8
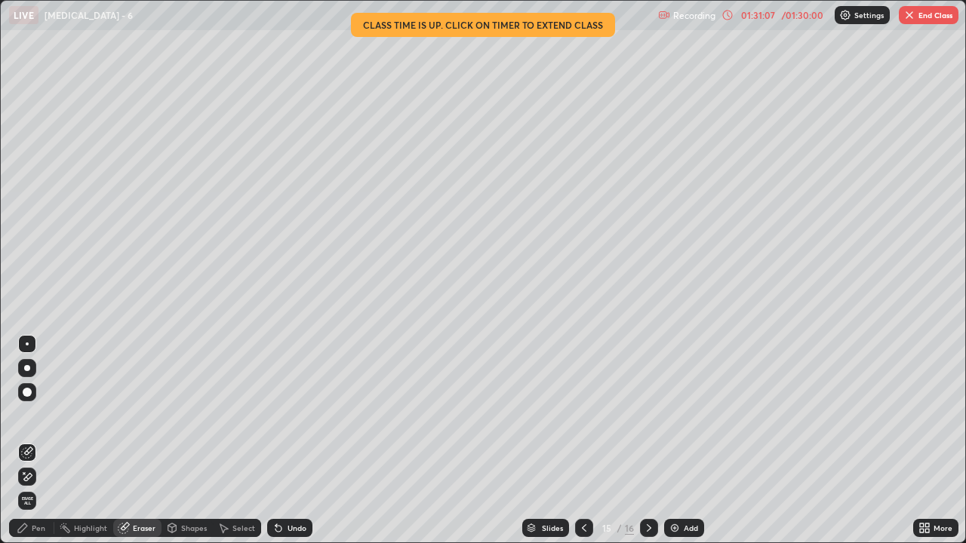
click at [35, 441] on div "Pen" at bounding box center [39, 528] width 14 height 8
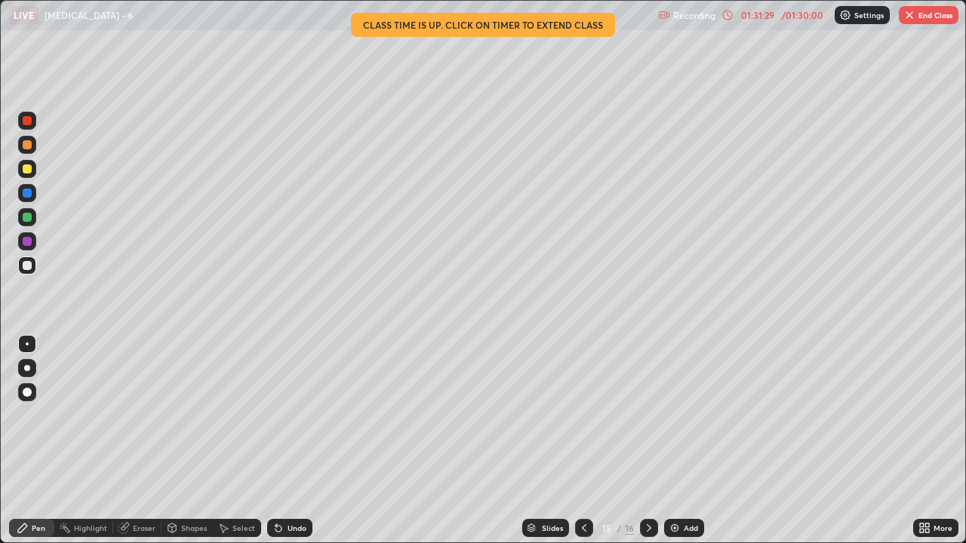
click at [582, 441] on icon at bounding box center [584, 528] width 5 height 8
click at [653, 441] on div at bounding box center [649, 528] width 18 height 18
click at [148, 441] on div "Eraser" at bounding box center [144, 528] width 23 height 8
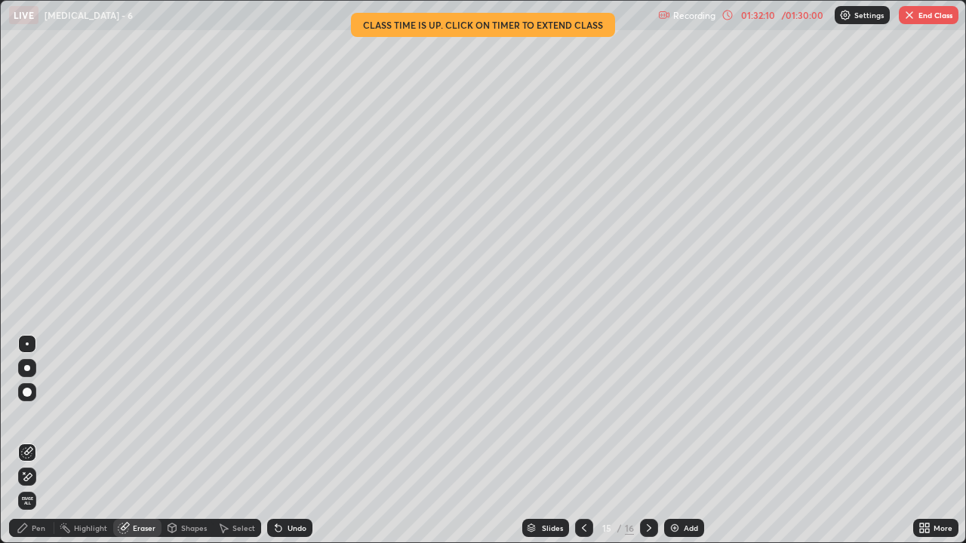
click at [34, 441] on div "Pen" at bounding box center [39, 528] width 14 height 8
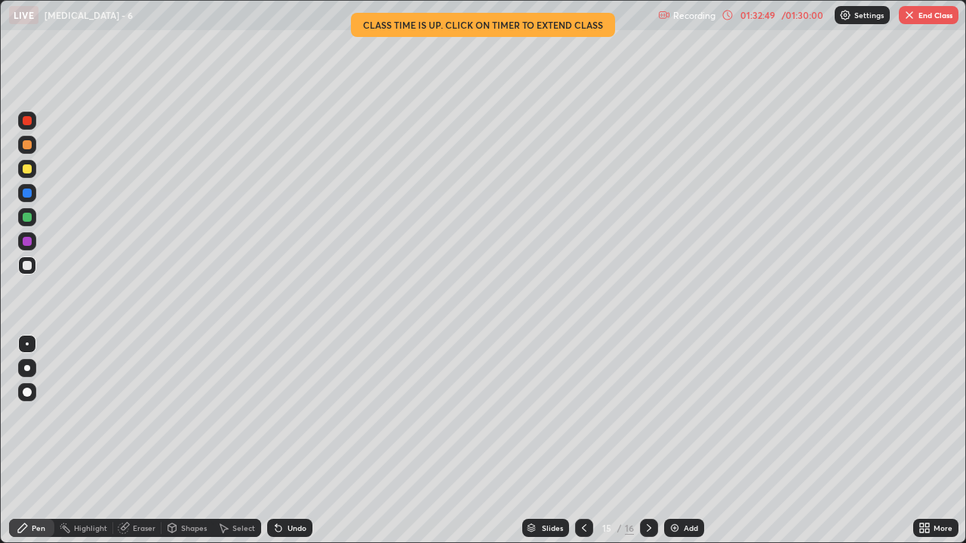
click at [576, 441] on div at bounding box center [584, 528] width 18 height 18
click at [646, 441] on icon at bounding box center [649, 528] width 12 height 12
click at [923, 17] on button "End Class" at bounding box center [928, 15] width 60 height 18
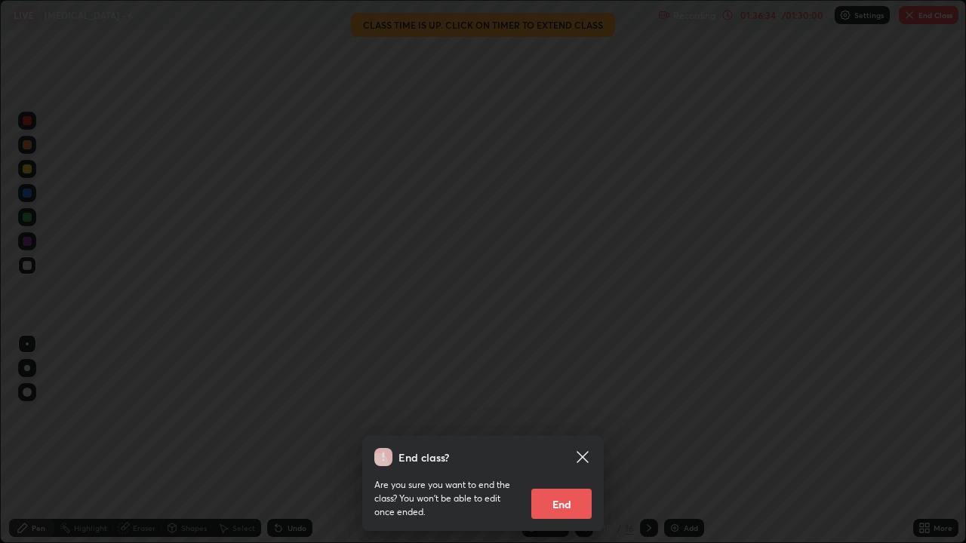
click at [565, 441] on button "End" at bounding box center [561, 504] width 60 height 30
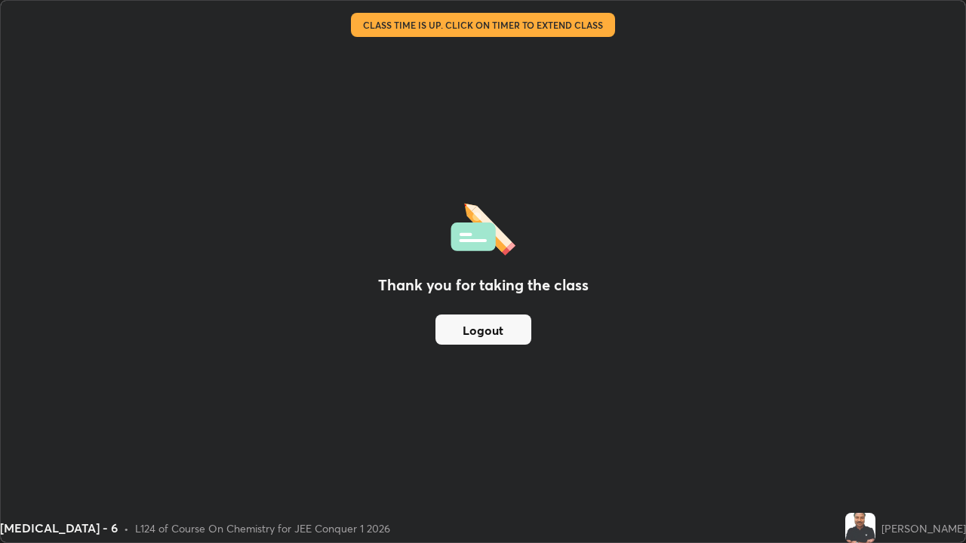
click at [478, 334] on button "Logout" at bounding box center [483, 330] width 96 height 30
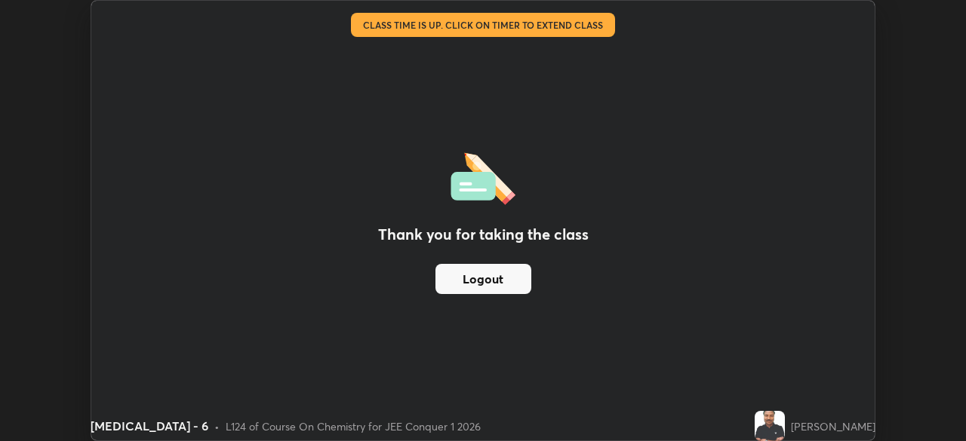
scroll to position [74992, 74468]
